Goal: Task Accomplishment & Management: Complete application form

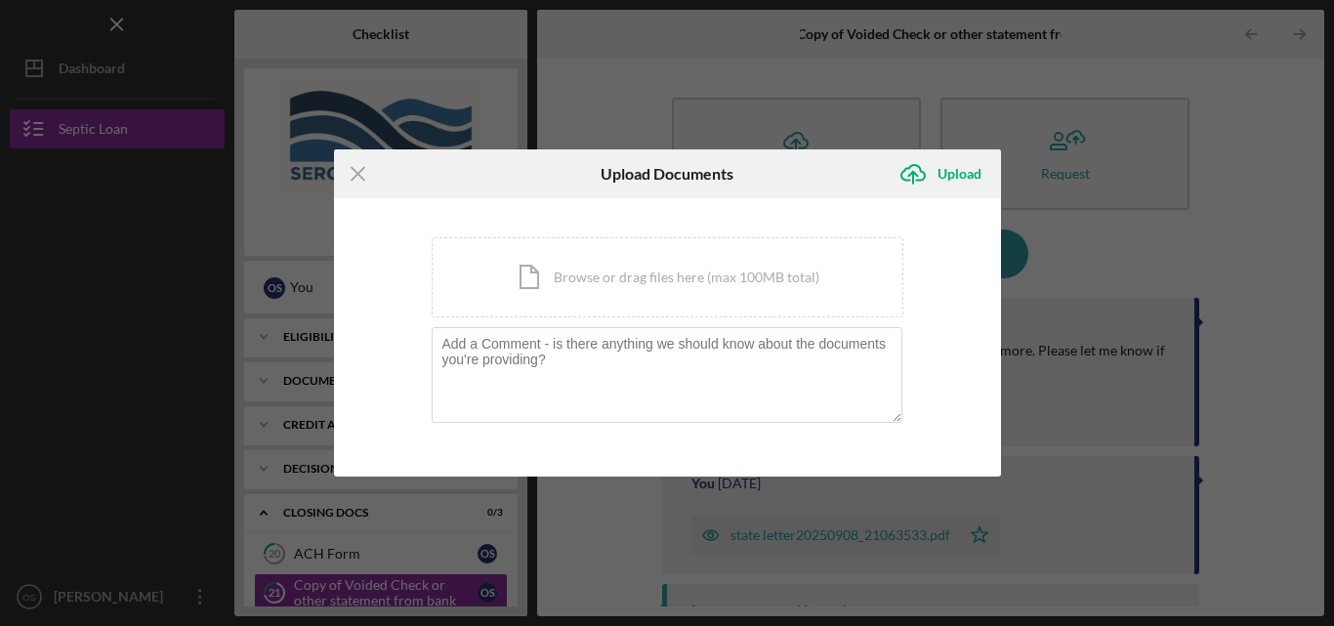
scroll to position [117, 0]
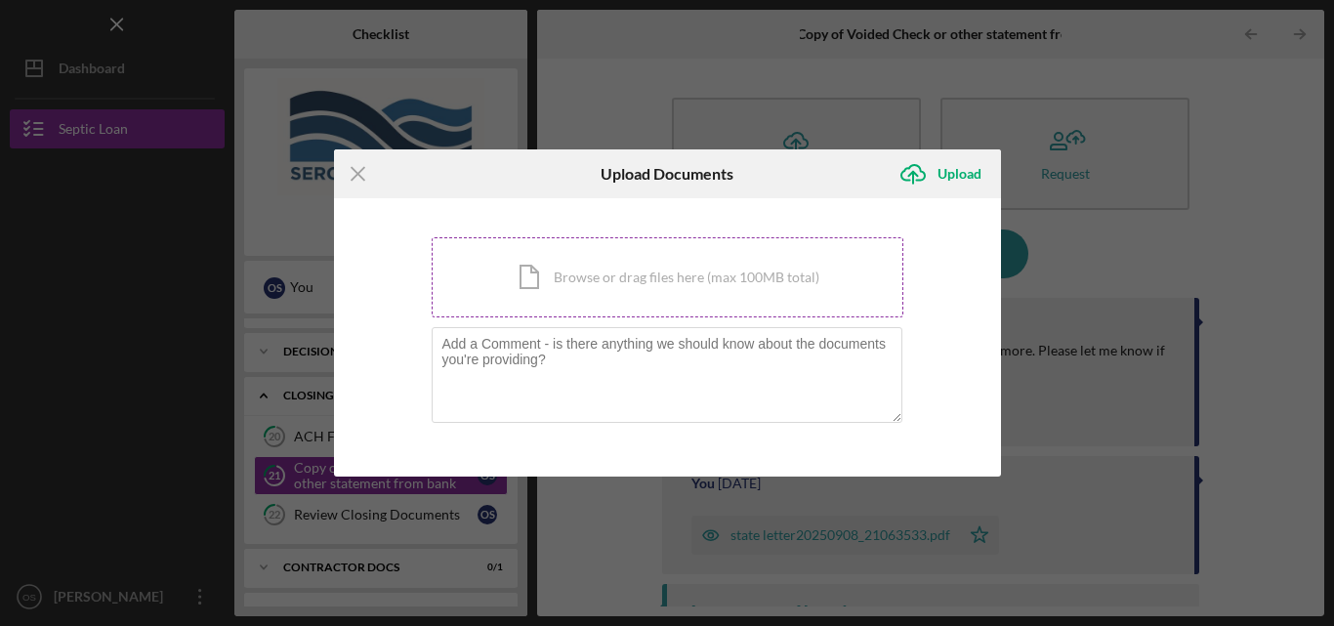
click at [638, 292] on div "Icon/Document Browse or drag files here (max 100MB total) Tap to choose files o…" at bounding box center [668, 277] width 472 height 80
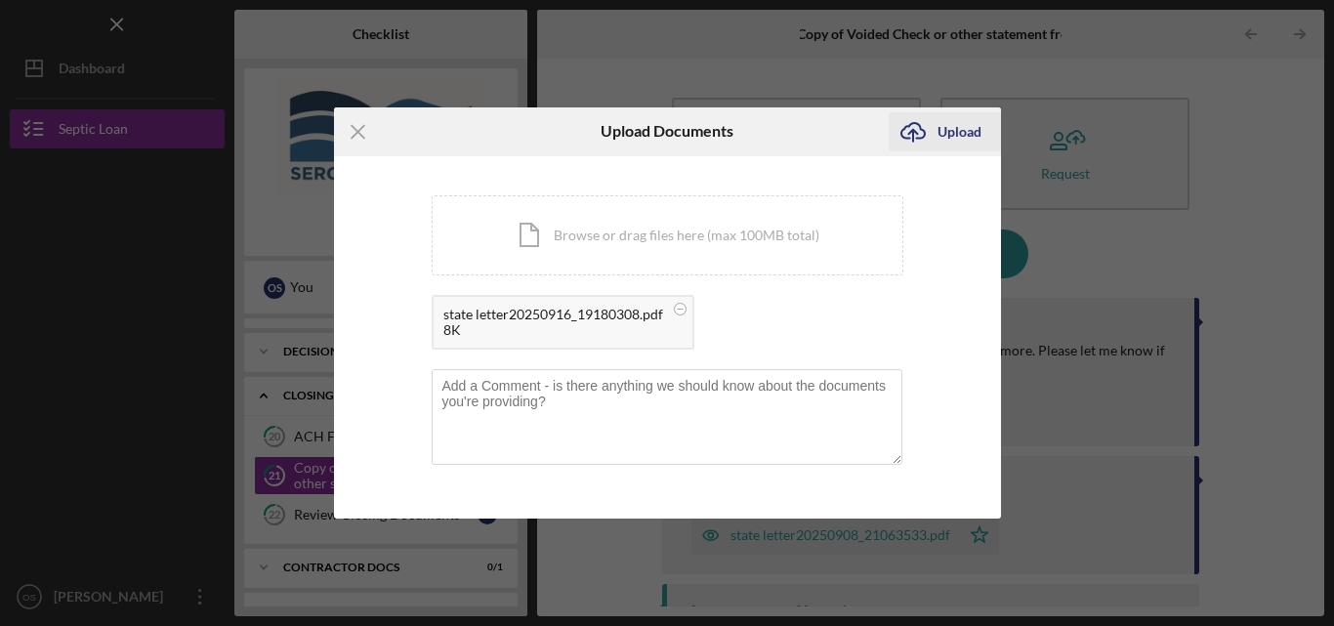
click at [948, 127] on div "Upload" at bounding box center [959, 131] width 44 height 39
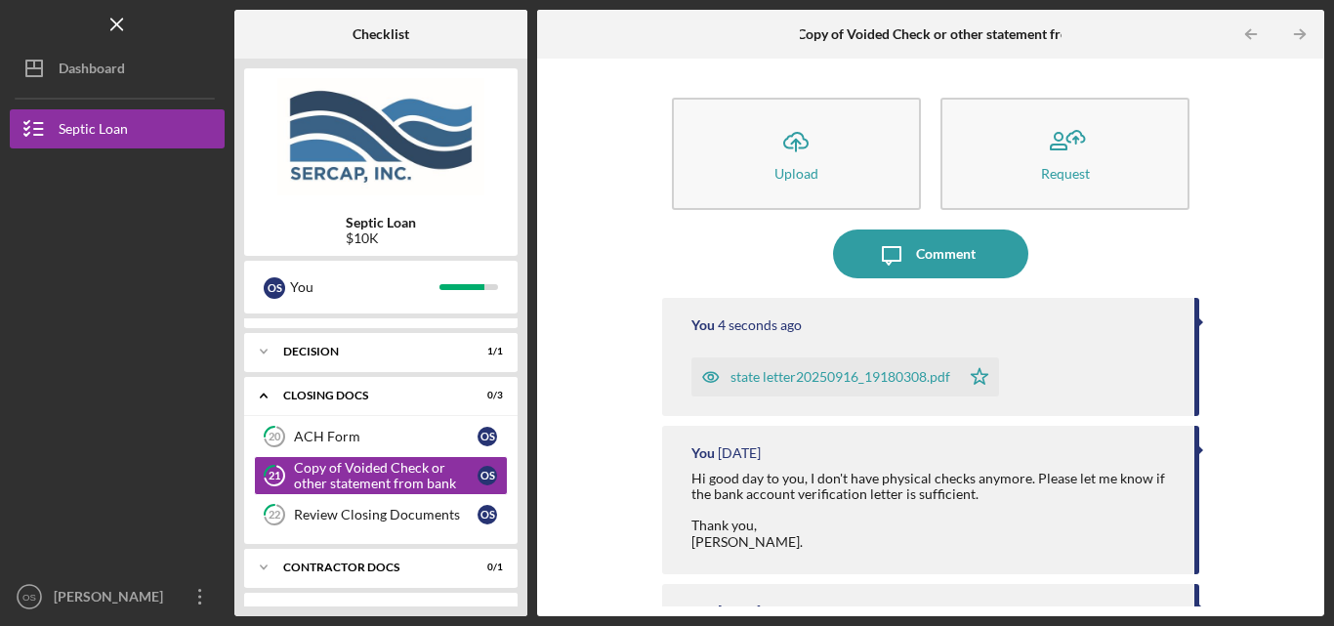
click at [841, 371] on div "state letter20250916_19180308.pdf" at bounding box center [840, 377] width 220 height 16
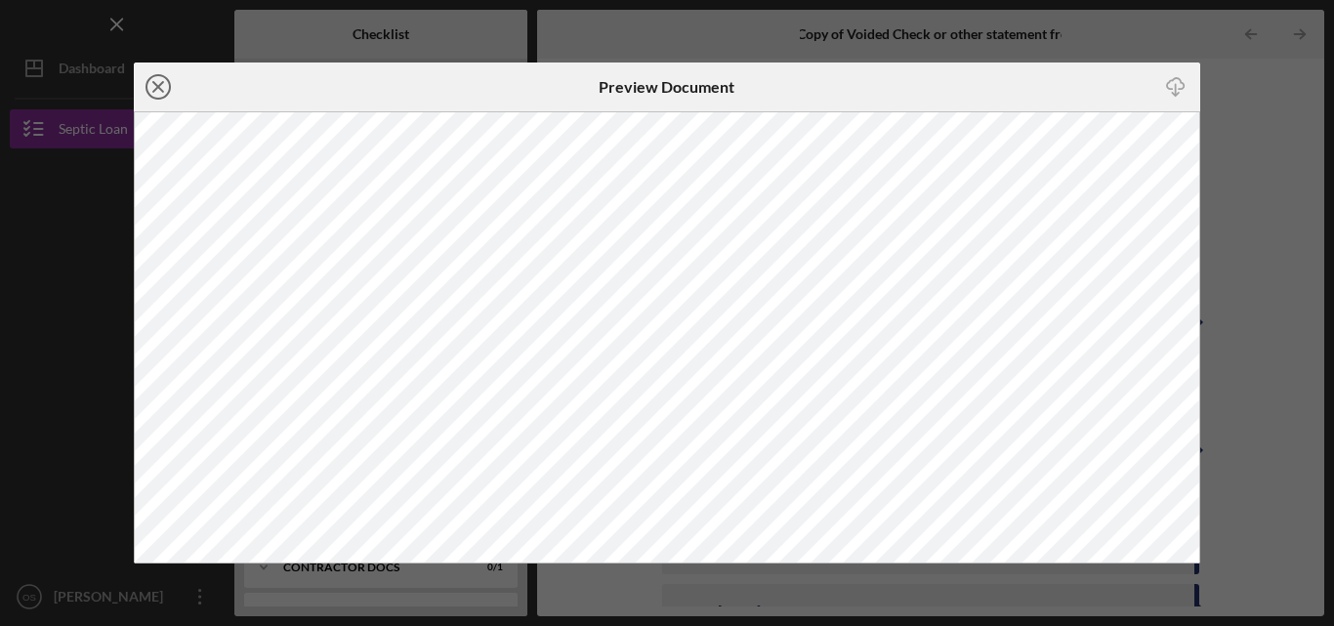
click at [163, 91] on icon "Icon/Close" at bounding box center [158, 86] width 49 height 49
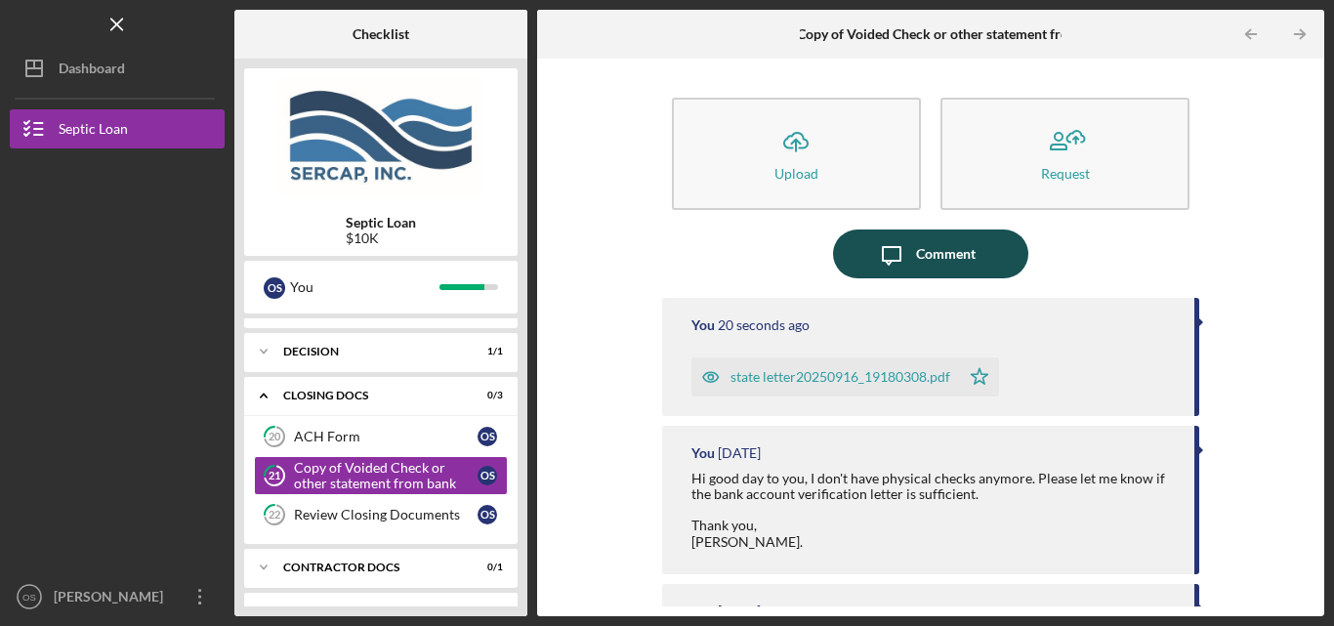
click at [979, 268] on button "Icon/Message Comment" at bounding box center [930, 253] width 195 height 49
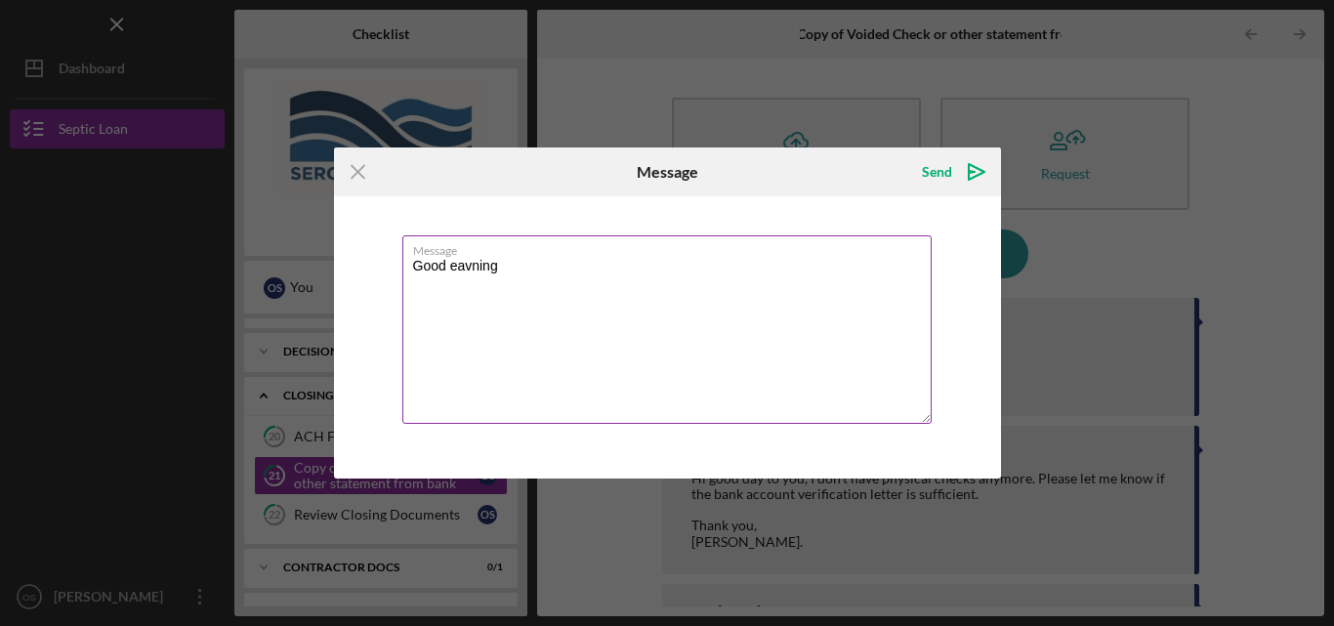
click at [472, 274] on textarea "Good eavning" at bounding box center [666, 329] width 529 height 188
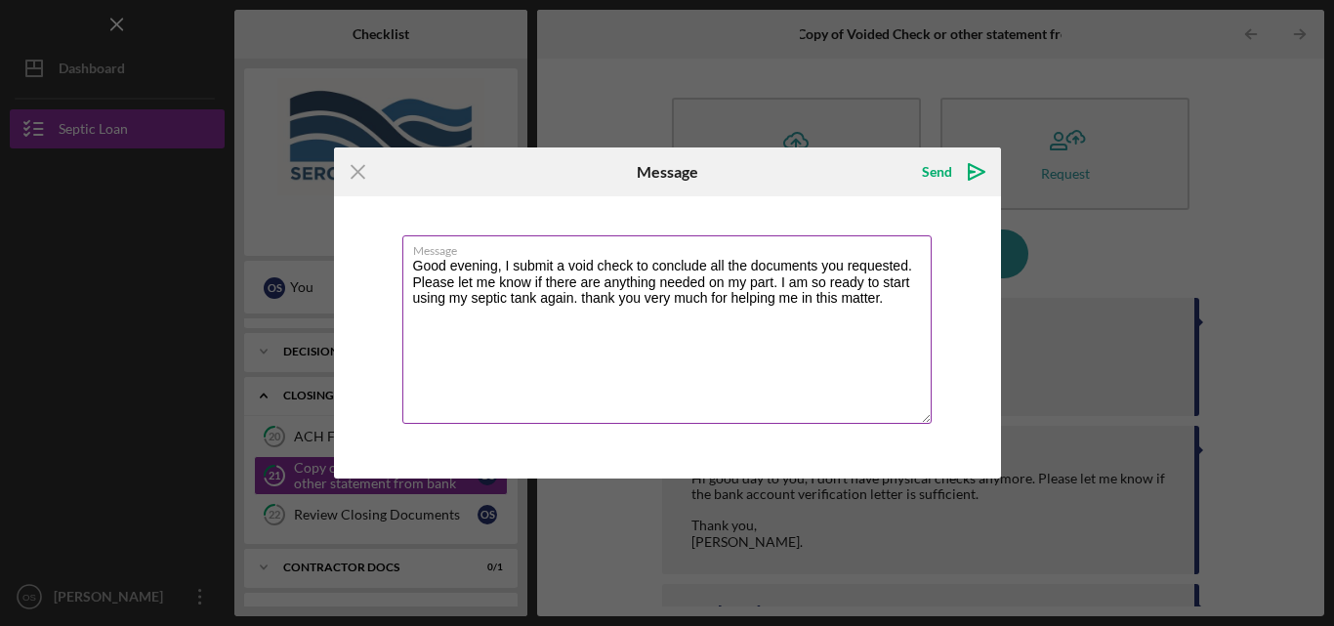
click at [656, 280] on textarea "Good evening, I submit a void check to conclude all the documents you requested…" at bounding box center [666, 329] width 529 height 188
click at [916, 303] on textarea "Good evening, I submit a void check to conclude all the documents you requested…" at bounding box center [666, 329] width 529 height 188
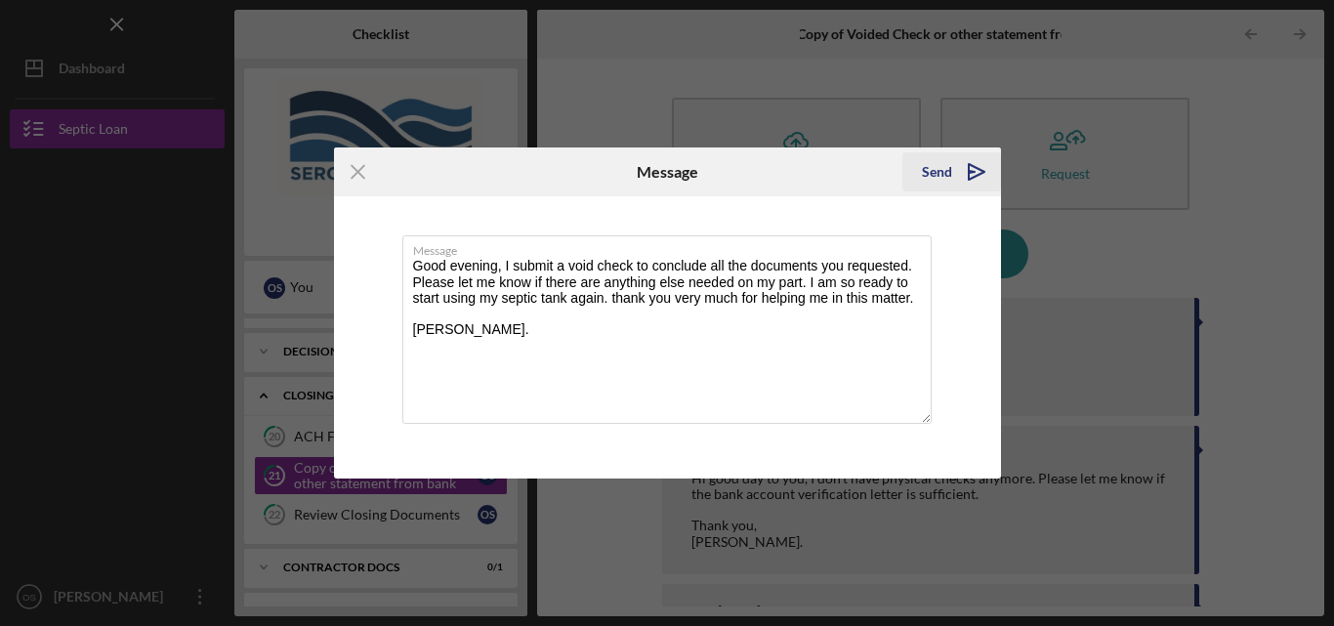
type textarea "Good evening, I submit a void check to conclude all the documents you requested…"
click at [929, 177] on div "Send" at bounding box center [937, 171] width 30 height 39
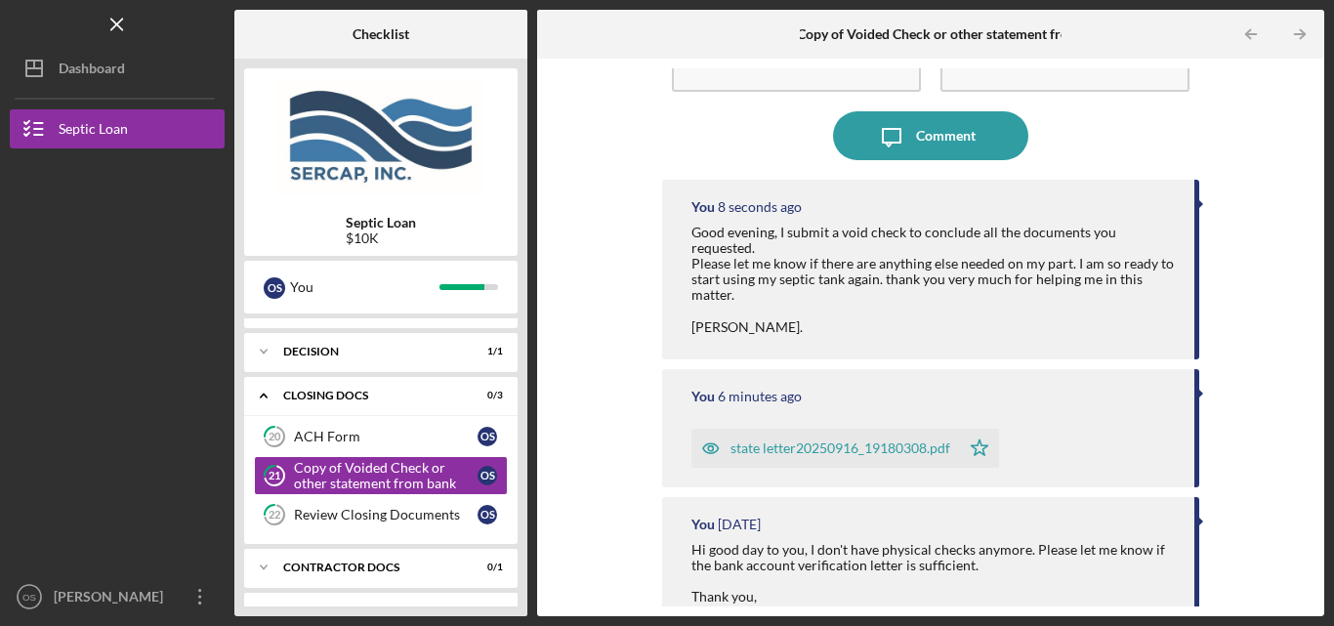
scroll to position [126, 0]
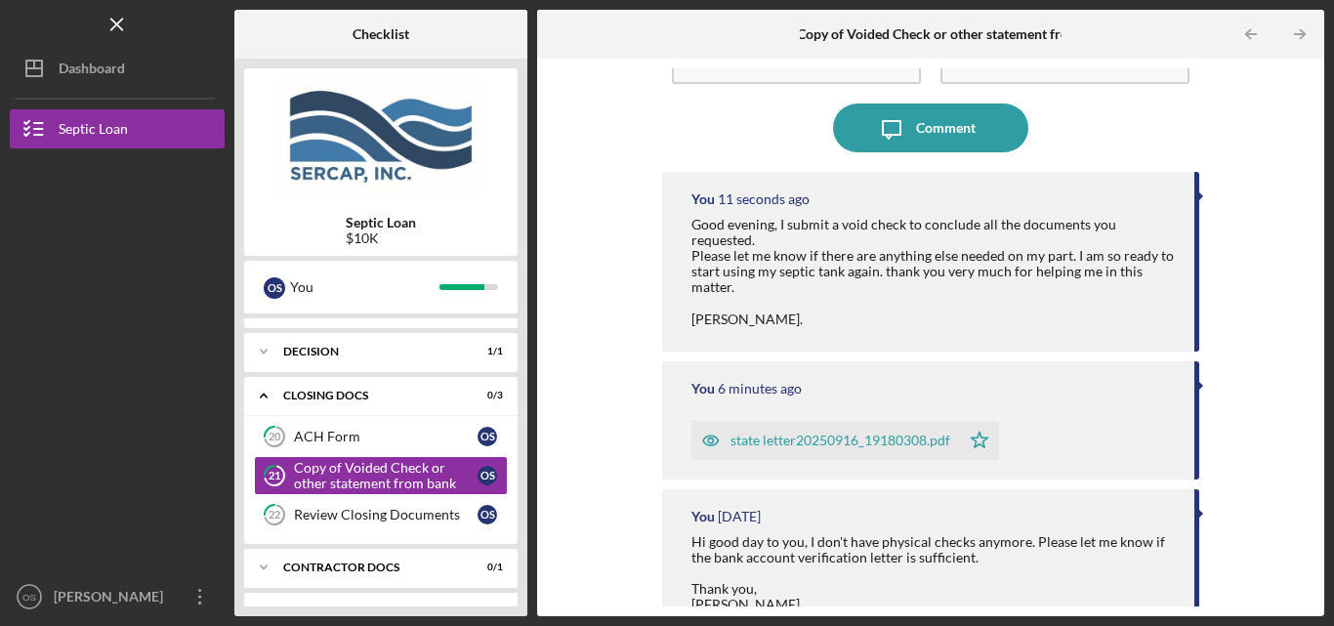
click at [523, 273] on div "Septic Loan $10K O S You Icon/Expander Eligibility 8 / 8 Icon/Expander Document…" at bounding box center [380, 337] width 293 height 557
click at [430, 469] on div "Copy of Voided Check or other statement from bank" at bounding box center [386, 475] width 184 height 31
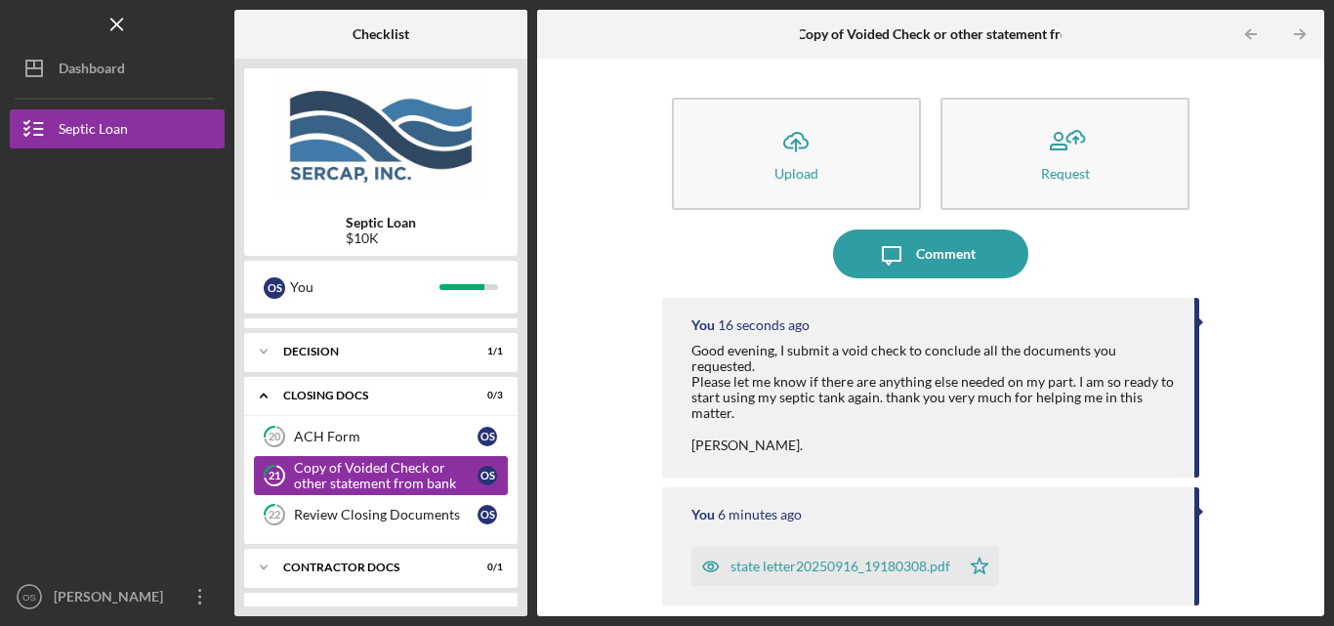
scroll to position [152, 0]
